Goal: Information Seeking & Learning: Find specific fact

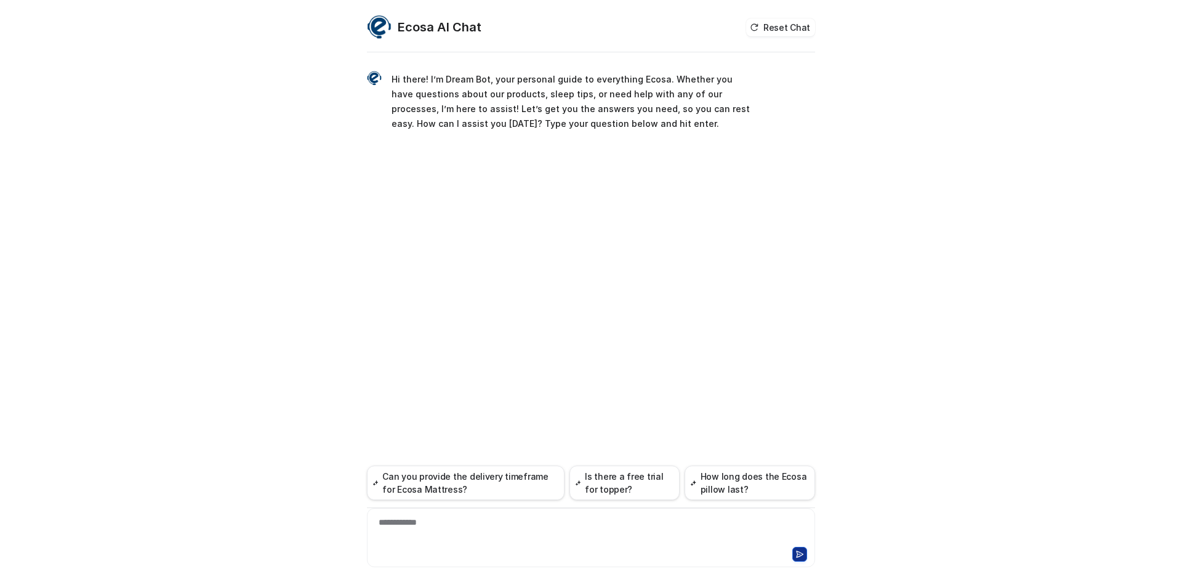
click at [531, 547] on div at bounding box center [591, 552] width 442 height 17
click at [531, 528] on div at bounding box center [591, 530] width 442 height 28
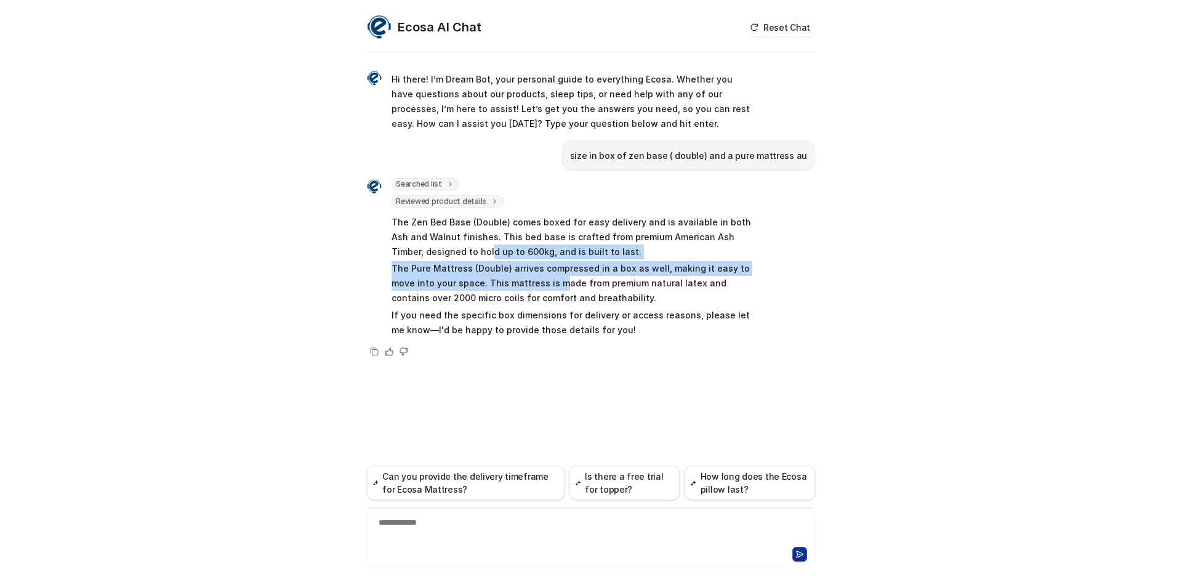
drag, startPoint x: 456, startPoint y: 255, endPoint x: 552, endPoint y: 302, distance: 106.9
click at [536, 291] on span "The Zen Bed Base (Double) comes boxed for easy delivery and is available in bot…" at bounding box center [572, 275] width 360 height 127
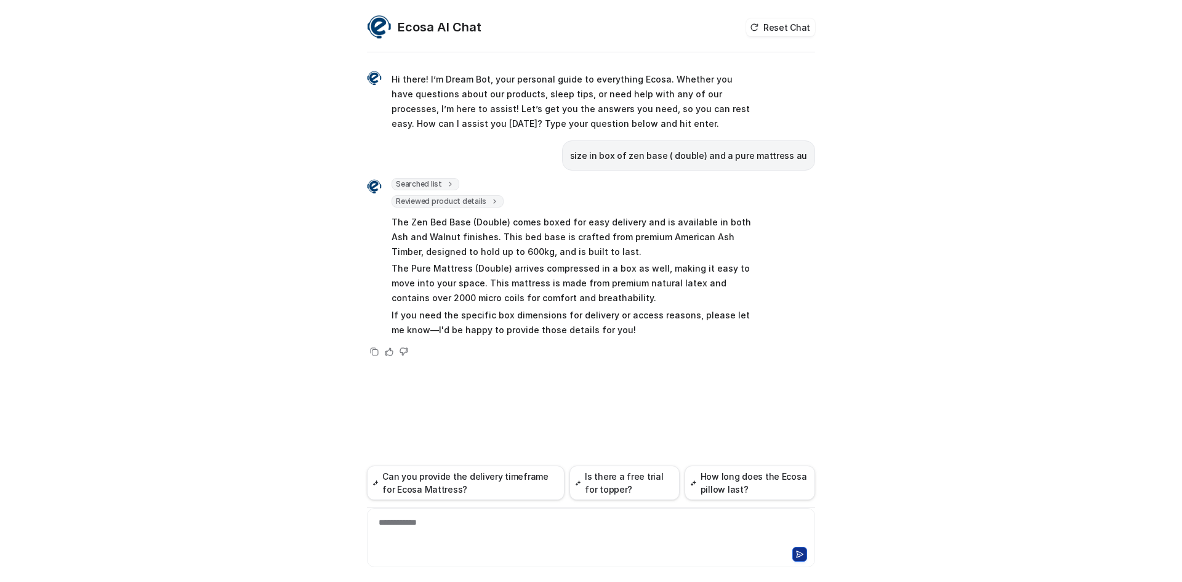
click at [557, 304] on p "The Pure Mattress (Double) arrives compressed in a box as well, making it easy …" at bounding box center [572, 283] width 360 height 44
drag, startPoint x: 528, startPoint y: 308, endPoint x: 593, endPoint y: 321, distance: 65.9
click at [593, 321] on p "If you need the specific box dimensions for delivery or access reasons, please …" at bounding box center [572, 323] width 360 height 30
click at [519, 316] on p "If you need the specific box dimensions for delivery or access reasons, please …" at bounding box center [572, 323] width 360 height 30
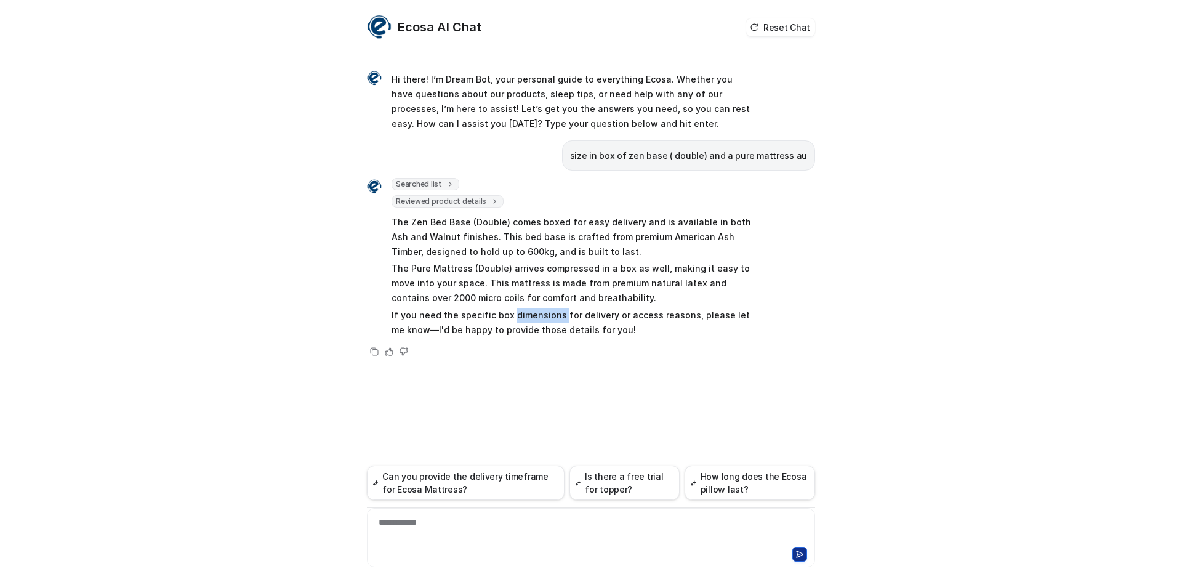
click at [519, 316] on p "If you need the specific box dimensions for delivery or access reasons, please …" at bounding box center [572, 323] width 360 height 30
click at [495, 312] on p "If you need the specific box dimensions for delivery or access reasons, please …" at bounding box center [572, 323] width 360 height 30
drag, startPoint x: 456, startPoint y: 318, endPoint x: 603, endPoint y: 322, distance: 147.2
click at [603, 322] on p "If you need the specific box dimensions for delivery or access reasons, please …" at bounding box center [572, 323] width 360 height 30
copy p "specific box dimensions for delivery"
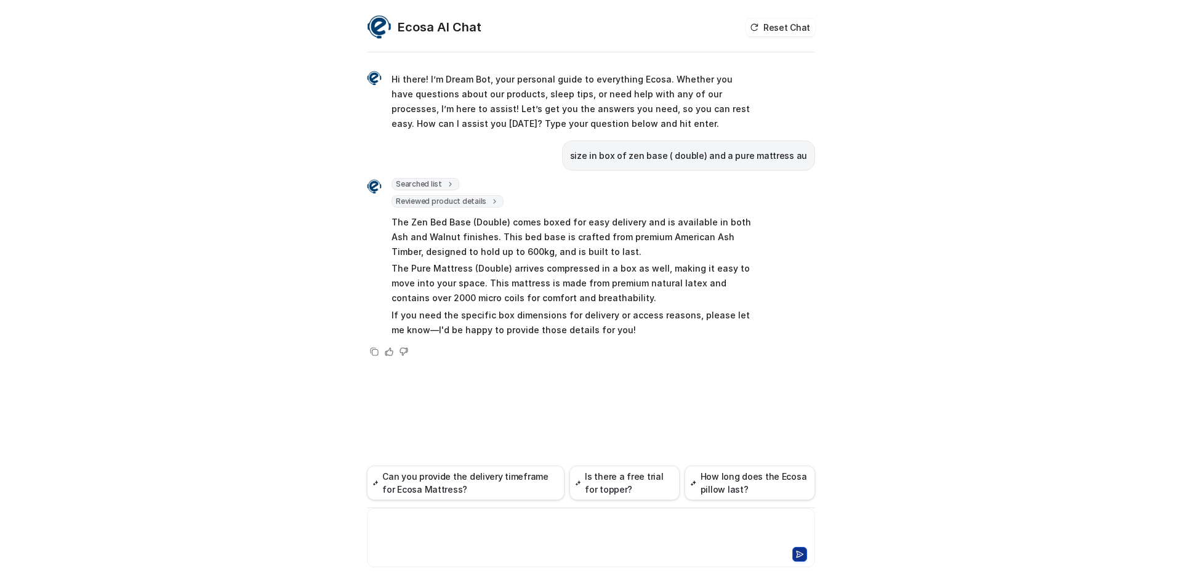
click at [583, 531] on div at bounding box center [591, 530] width 442 height 28
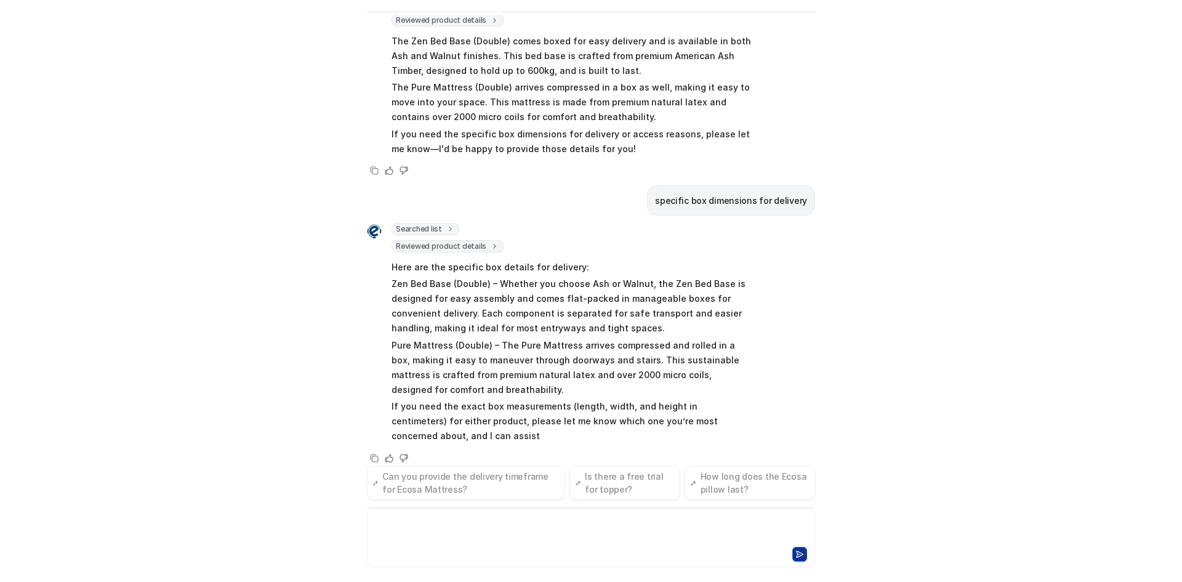
scroll to position [156, 0]
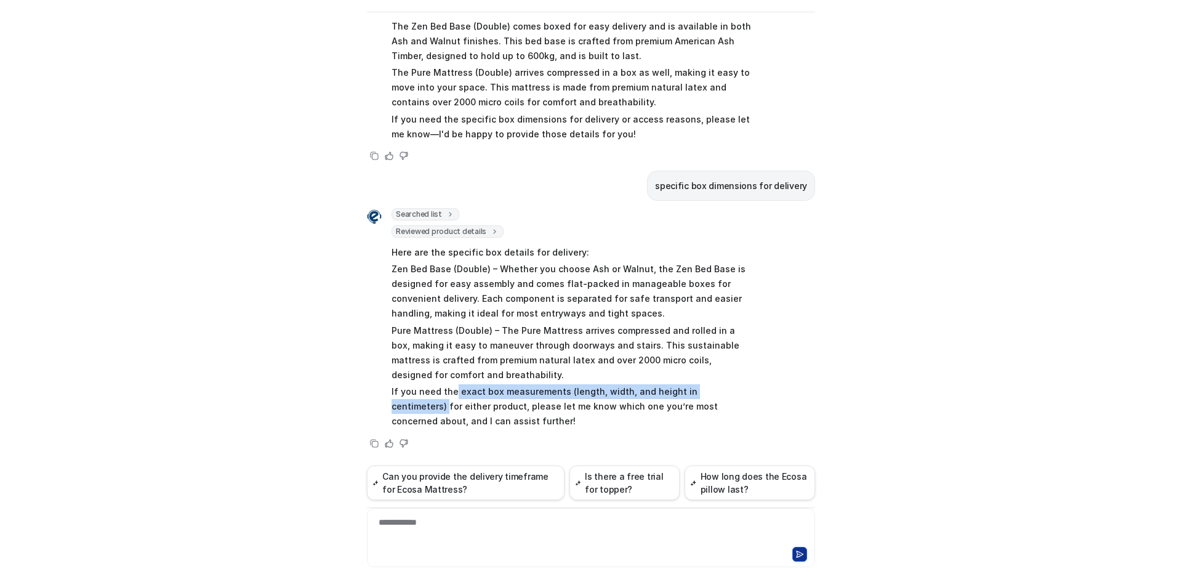
drag, startPoint x: 727, startPoint y: 392, endPoint x: 449, endPoint y: 395, distance: 278.4
click at [449, 395] on p "If you need the exact box measurements (length, width, and height in centimeter…" at bounding box center [572, 406] width 360 height 44
copy p "exact box measurements (length, width, and height in centimeters)"
click at [523, 565] on div "**********" at bounding box center [591, 537] width 448 height 59
click at [519, 548] on div at bounding box center [591, 552] width 442 height 17
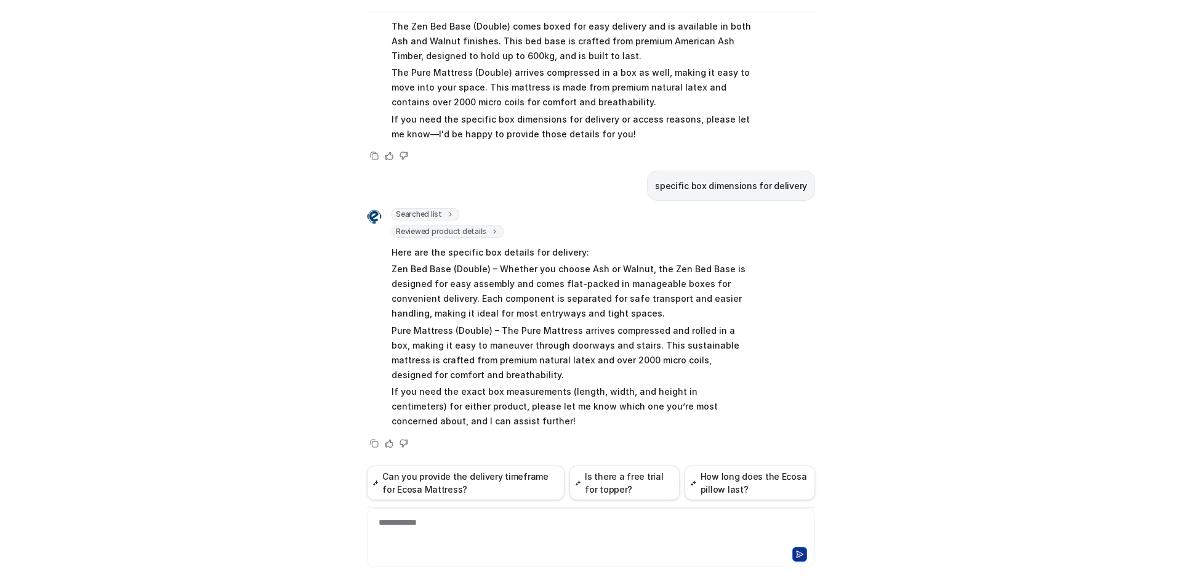
click at [508, 533] on div "**********" at bounding box center [591, 530] width 442 height 28
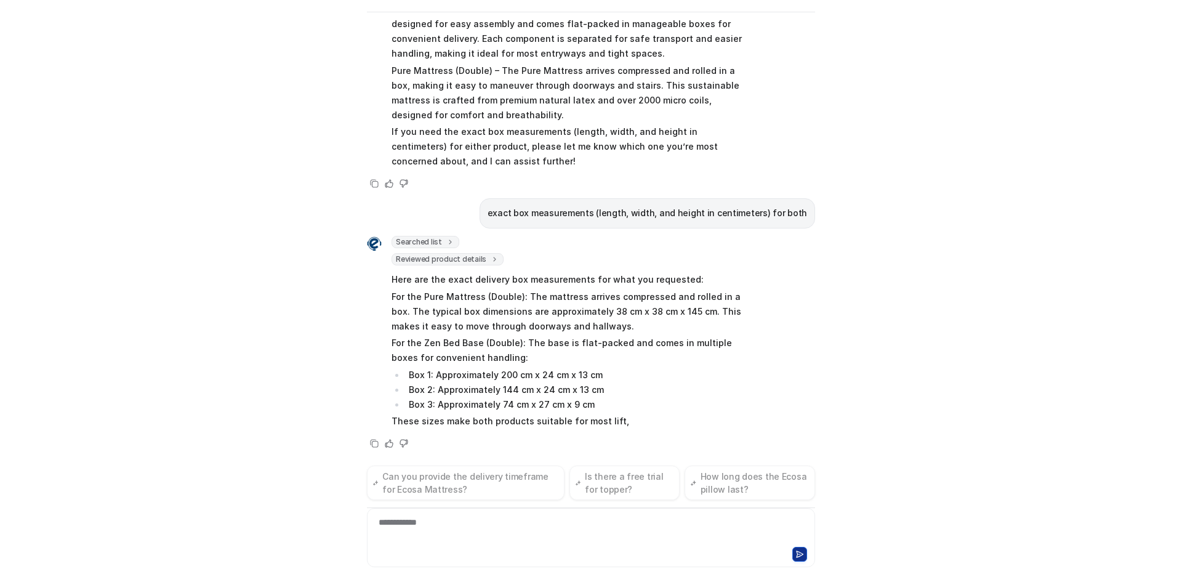
scroll to position [430, 0]
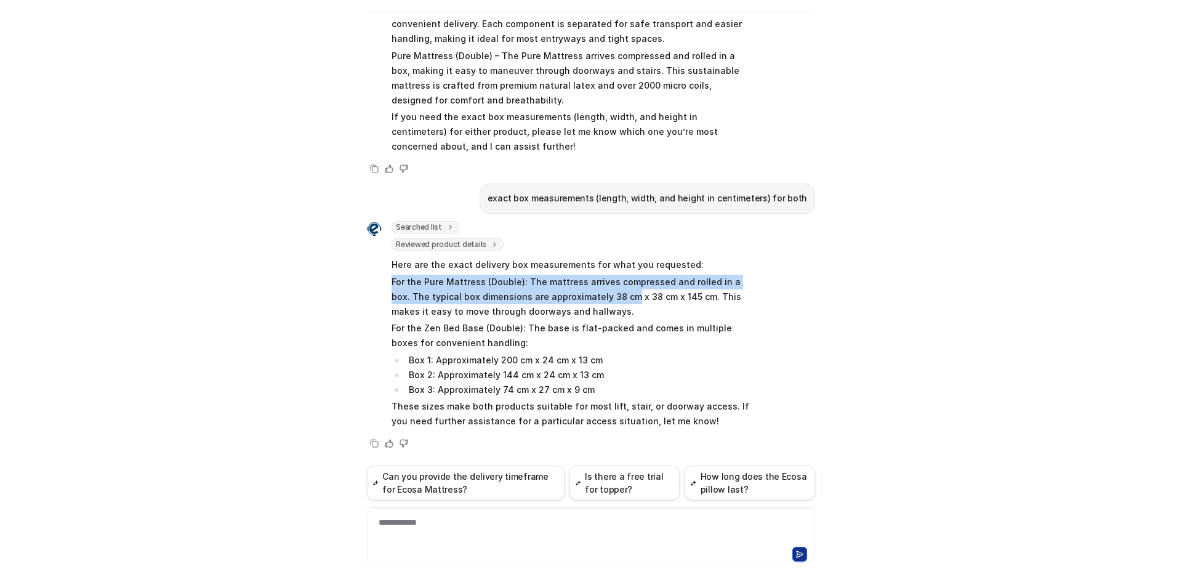
drag, startPoint x: 378, startPoint y: 282, endPoint x: 602, endPoint y: 302, distance: 225.0
click at [602, 302] on div "Searched list url : "[URL][DOMAIN_NAME]" required_fields : [ "id", "title" ] Re…" at bounding box center [559, 326] width 385 height 210
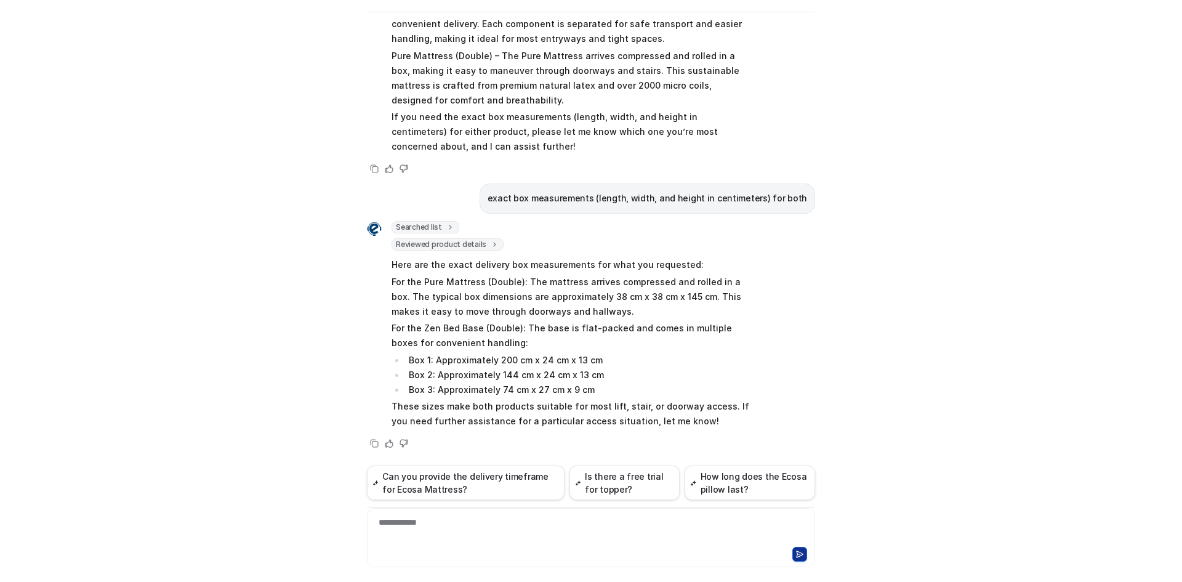
click at [621, 308] on p "For the Pure Mattress (Double): The mattress arrives compressed and rolled in a…" at bounding box center [572, 297] width 360 height 44
drag, startPoint x: 578, startPoint y: 295, endPoint x: 677, endPoint y: 301, distance: 99.3
click at [677, 301] on p "For the Pure Mattress (Double): The mattress arrives compressed and rolled in a…" at bounding box center [572, 297] width 360 height 44
copy p "38 cm x 38 cm x 145 cm"
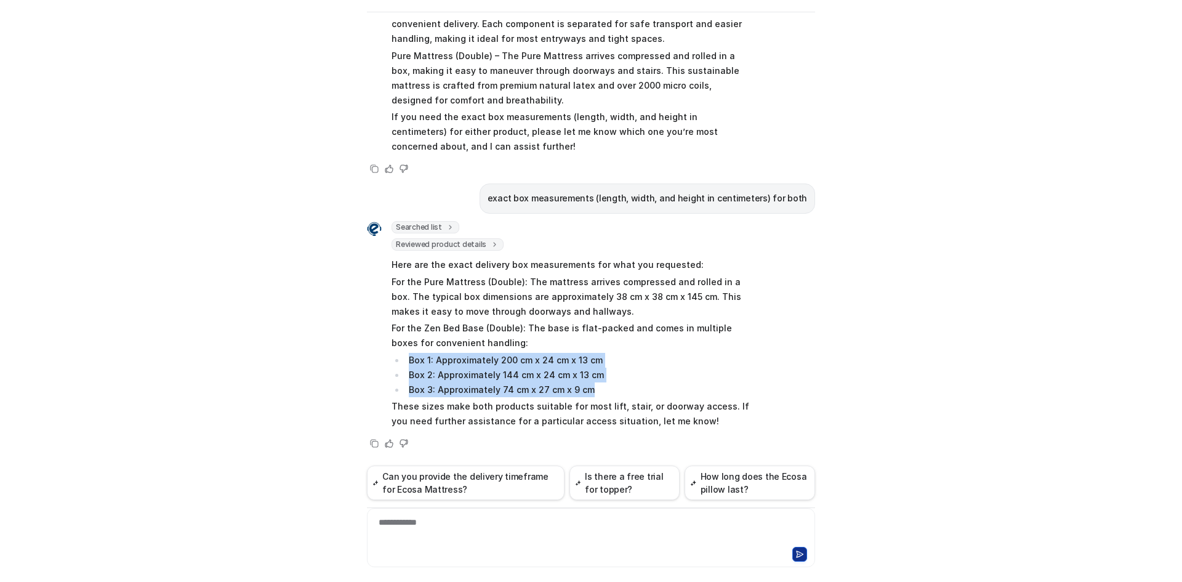
drag, startPoint x: 593, startPoint y: 390, endPoint x: 394, endPoint y: 363, distance: 201.4
click at [394, 363] on ul "Box 1: Approximately 200 cm x 24 cm x 13 cm Box 2: Approximately 144 cm x 24 cm…" at bounding box center [572, 375] width 360 height 44
copy ul "Box 1: Approximately 200 cm x 24 cm x 13 cm Box 2: Approximately 144 cm x 24 cm…"
